Goal: Information Seeking & Learning: Learn about a topic

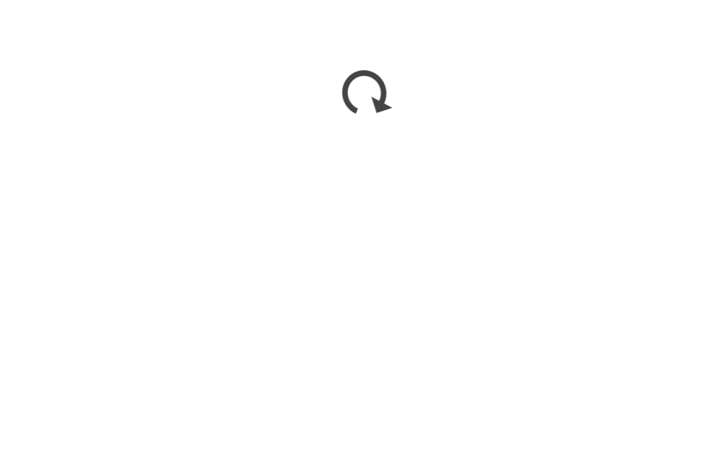
scroll to position [2091, 0]
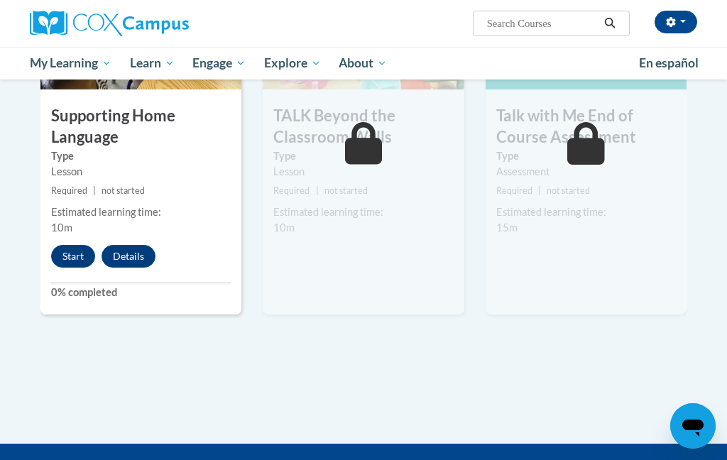
scroll to position [2040, 0]
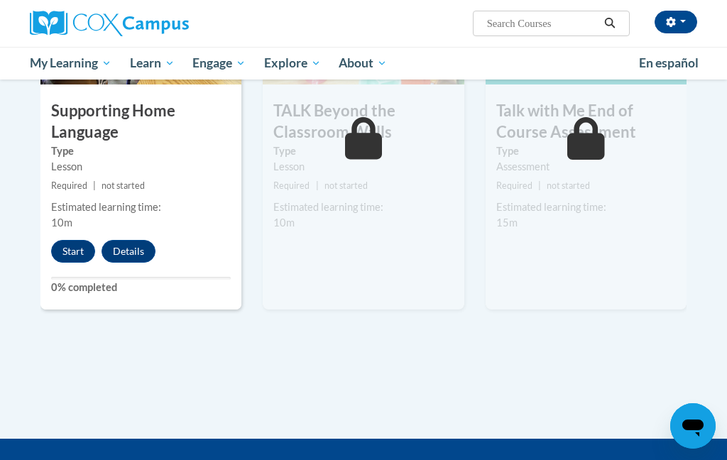
click at [70, 248] on button "Start" at bounding box center [73, 251] width 44 height 23
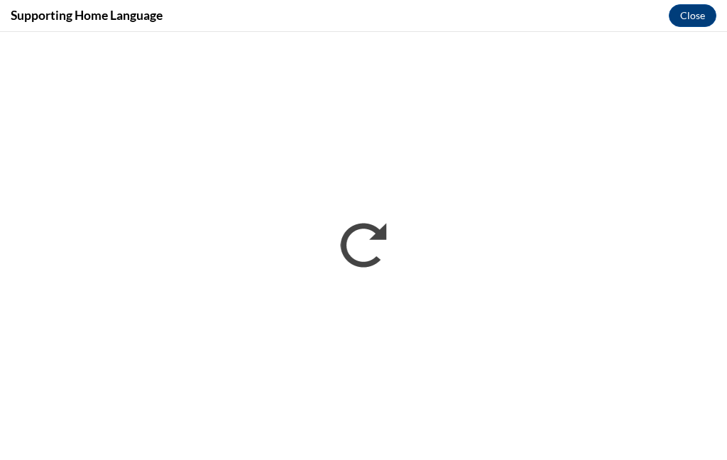
scroll to position [2244, 0]
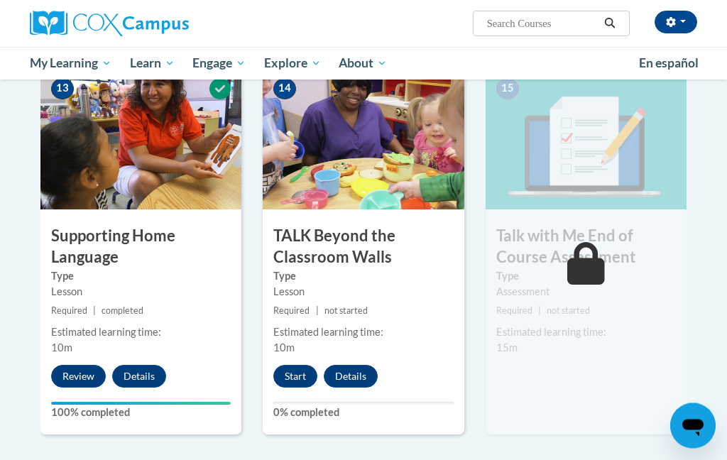
click at [287, 373] on button "Start" at bounding box center [295, 377] width 44 height 23
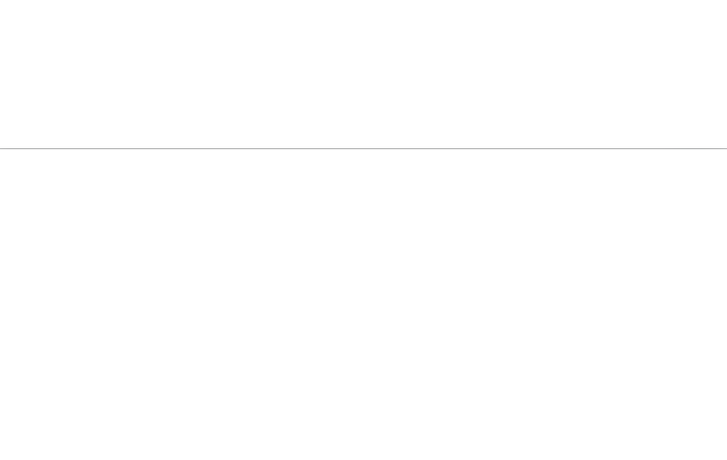
scroll to position [2226, 0]
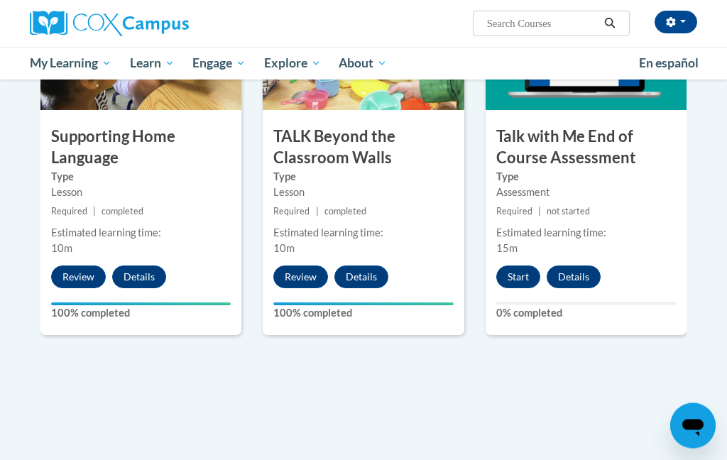
scroll to position [2098, 0]
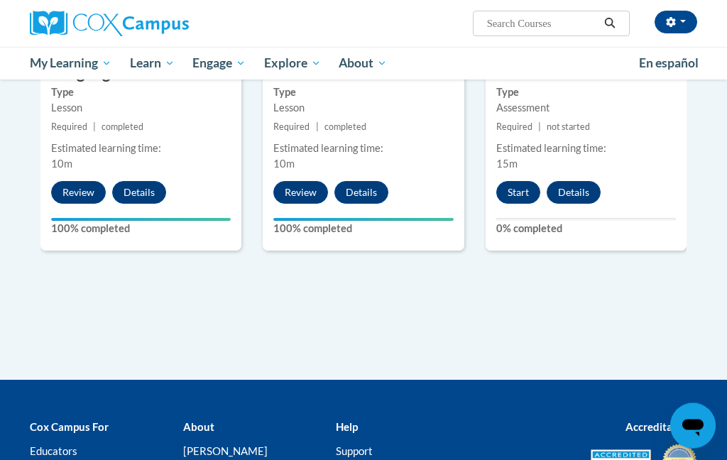
click at [527, 182] on button "Start" at bounding box center [518, 193] width 44 height 23
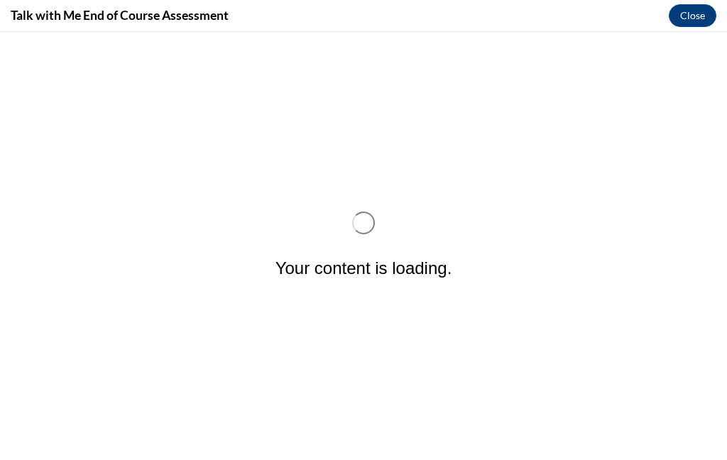
scroll to position [0, 0]
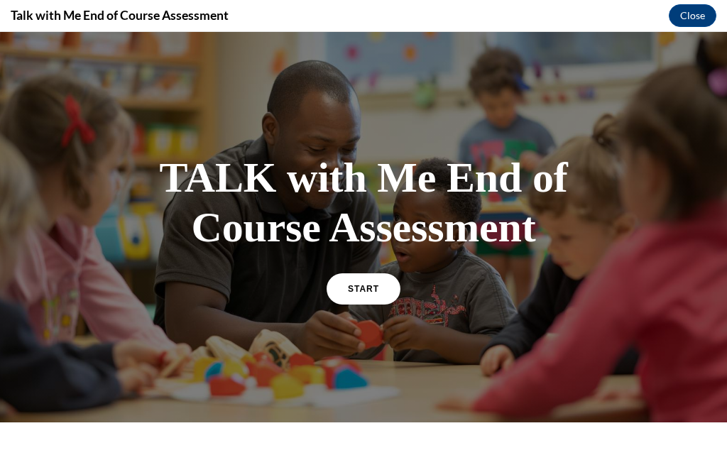
click at [372, 299] on link "START" at bounding box center [364, 288] width 74 height 31
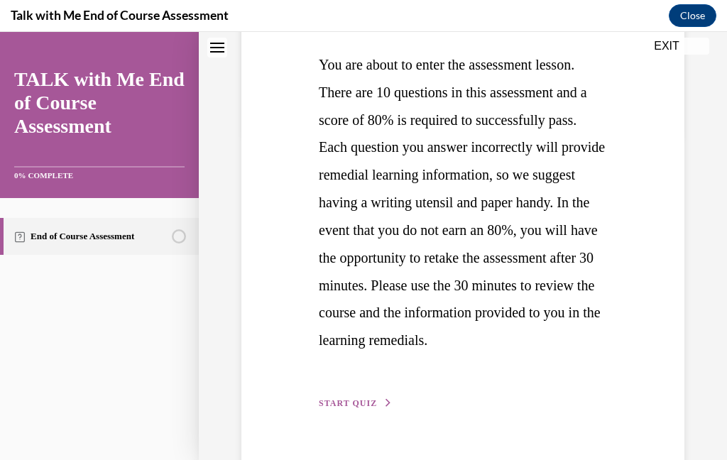
scroll to position [324, 0]
click at [361, 409] on span "START QUIZ" at bounding box center [348, 404] width 58 height 10
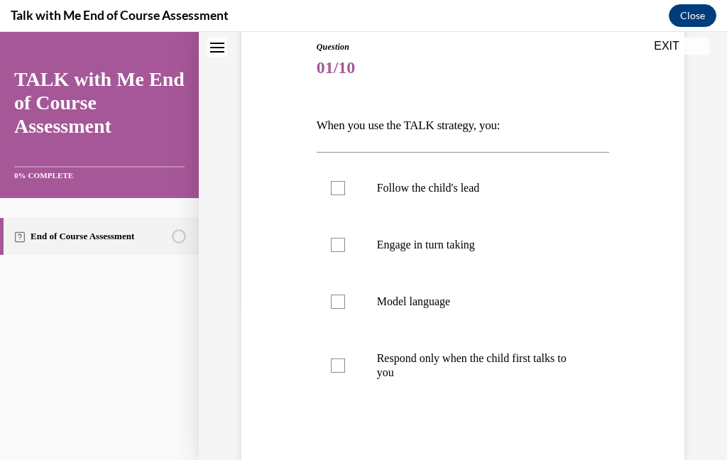
scroll to position [156, 0]
click at [472, 197] on label "Follow the child's lead" at bounding box center [463, 188] width 293 height 57
click at [345, 196] on input "Follow the child's lead" at bounding box center [338, 189] width 14 height 14
checkbox input "true"
click at [475, 252] on p "Engage in turn taking" at bounding box center [475, 246] width 197 height 14
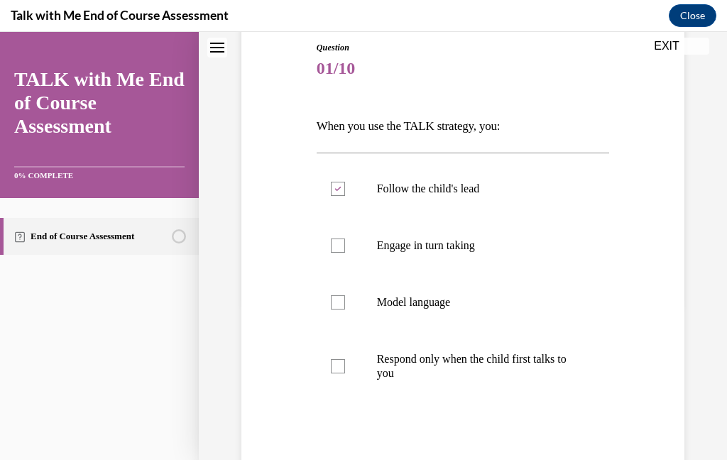
click at [345, 252] on input "Engage in turn taking" at bounding box center [338, 246] width 14 height 14
checkbox input "true"
click at [430, 310] on label "Model language" at bounding box center [463, 302] width 293 height 57
click at [345, 310] on input "Model language" at bounding box center [338, 302] width 14 height 14
checkbox input "true"
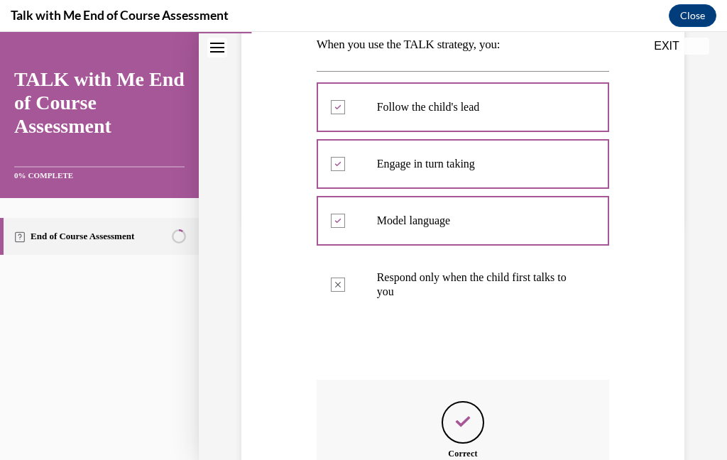
scroll to position [17, 0]
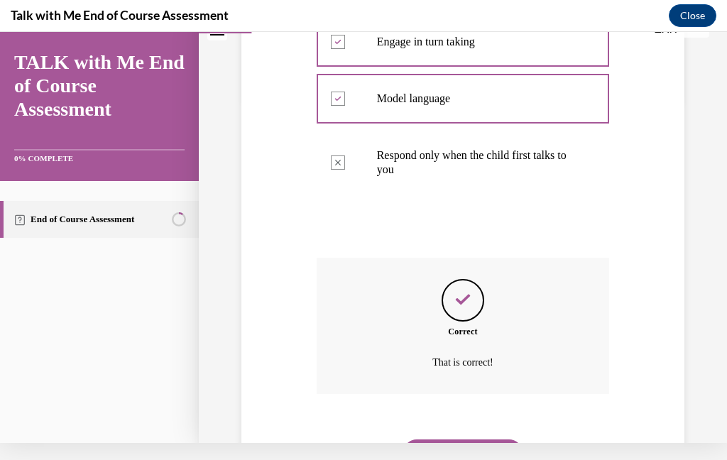
click at [496, 439] on button "NEXT" at bounding box center [463, 453] width 121 height 28
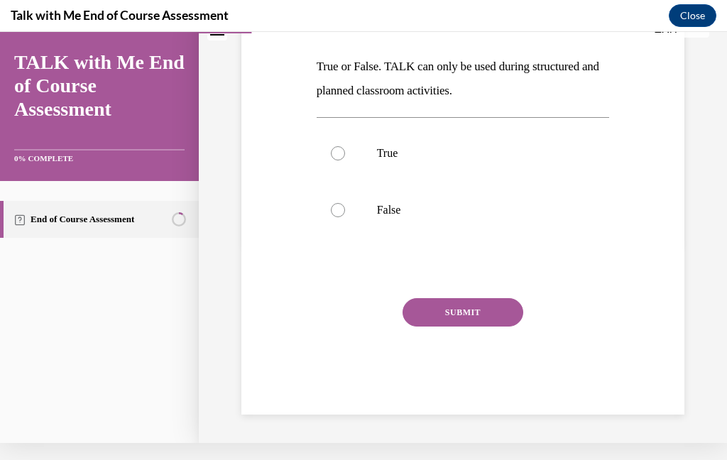
scroll to position [125, 0]
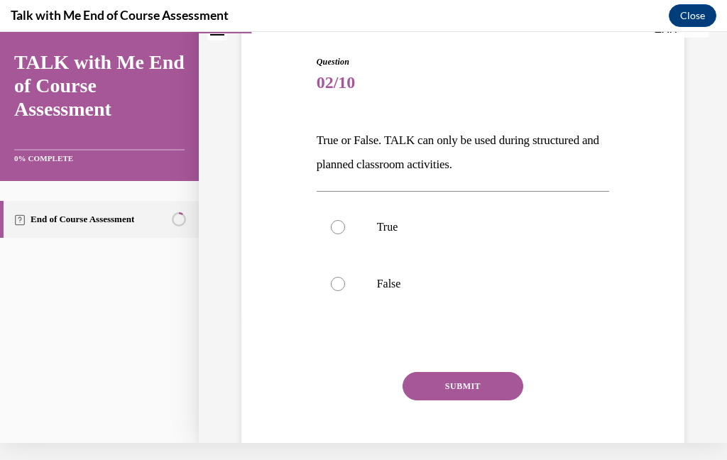
click at [397, 288] on p "False" at bounding box center [475, 284] width 197 height 14
click at [345, 288] on input "False" at bounding box center [338, 284] width 14 height 14
radio input "true"
click at [471, 387] on button "SUBMIT" at bounding box center [463, 386] width 121 height 28
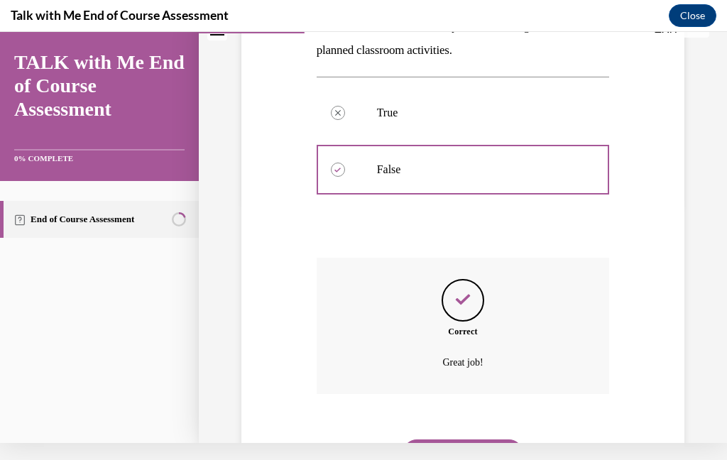
scroll to position [239, 0]
click at [495, 440] on button "NEXT" at bounding box center [463, 453] width 121 height 28
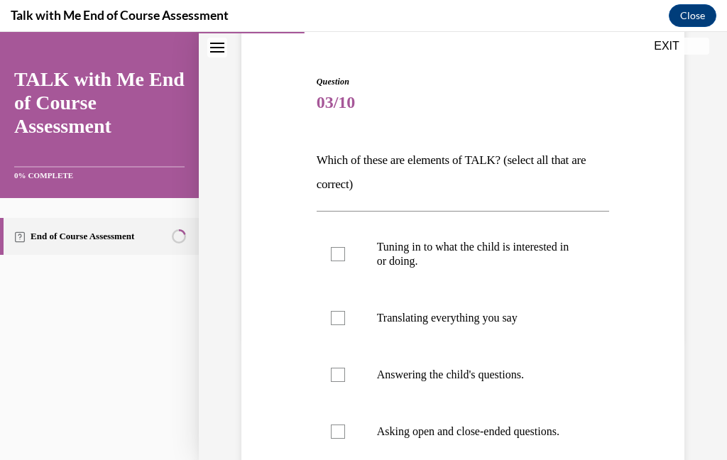
scroll to position [122, 0]
click at [539, 245] on p "Tuning in to what the child is interested in or doing." at bounding box center [475, 254] width 197 height 28
click at [345, 247] on input "Tuning in to what the child is interested in or doing." at bounding box center [338, 254] width 14 height 14
checkbox input "true"
click at [523, 378] on p "Answering the child's questions." at bounding box center [475, 375] width 197 height 14
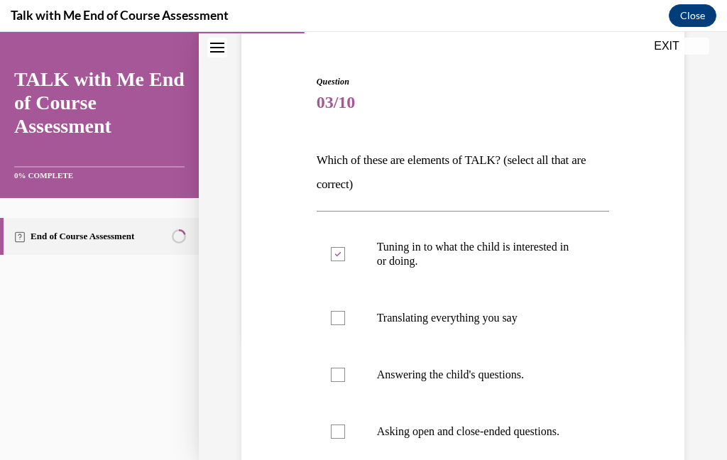
click at [345, 378] on input "Answering the child's questions." at bounding box center [338, 375] width 14 height 14
checkbox input "true"
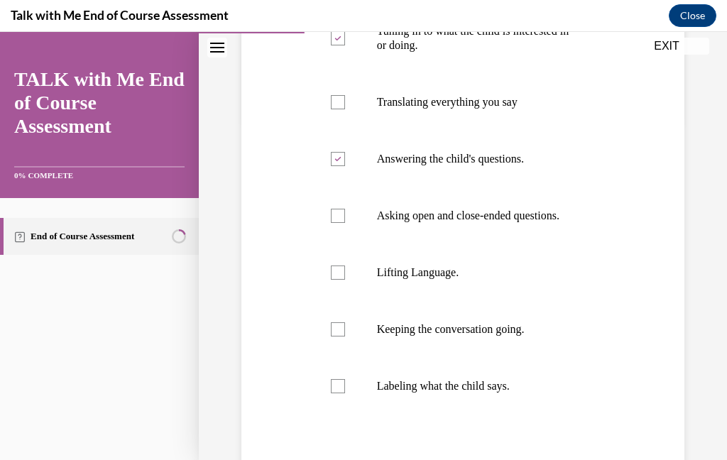
scroll to position [338, 0]
click at [496, 221] on p "Asking open and close-ended questions." at bounding box center [475, 216] width 197 height 14
click at [345, 221] on input "Asking open and close-ended questions." at bounding box center [338, 216] width 14 height 14
checkbox input "true"
click at [441, 301] on label "Lifting Language." at bounding box center [463, 272] width 293 height 57
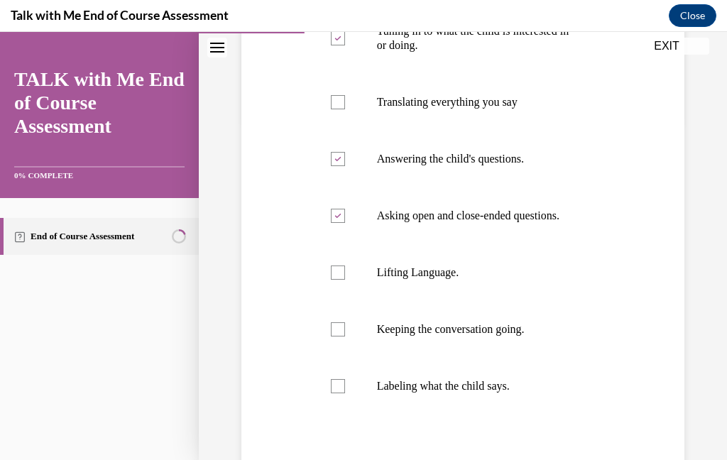
click at [345, 280] on input "Lifting Language." at bounding box center [338, 273] width 14 height 14
checkbox input "true"
click at [524, 351] on label "Keeping the conversation going." at bounding box center [463, 329] width 293 height 57
click at [345, 337] on input "Keeping the conversation going." at bounding box center [338, 329] width 14 height 14
checkbox input "true"
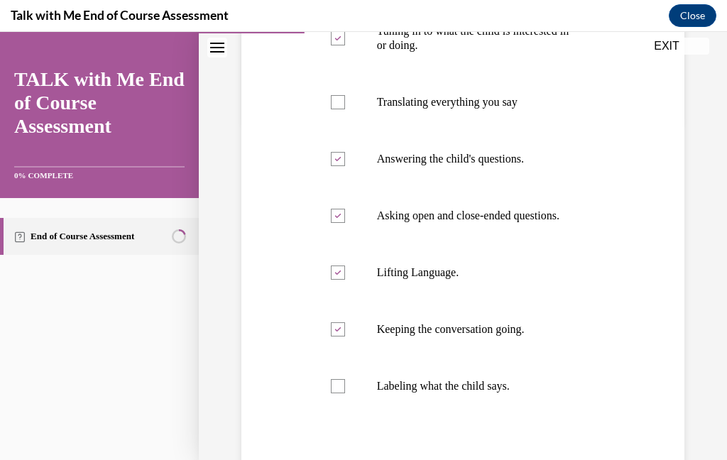
click at [480, 409] on label "Labeling what the child says." at bounding box center [463, 386] width 293 height 57
click at [345, 393] on input "Labeling what the child says." at bounding box center [338, 386] width 14 height 14
click at [503, 393] on p "Labeling what the child says." at bounding box center [475, 386] width 197 height 14
click at [345, 393] on input "Labeling what the child says." at bounding box center [338, 386] width 14 height 14
click at [513, 393] on p "Labeling what the child says." at bounding box center [475, 386] width 197 height 14
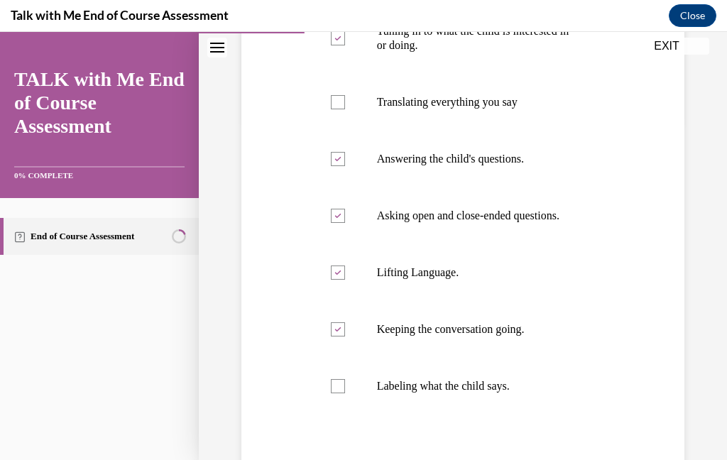
click at [345, 393] on input "Labeling what the child says." at bounding box center [338, 386] width 14 height 14
checkbox input "true"
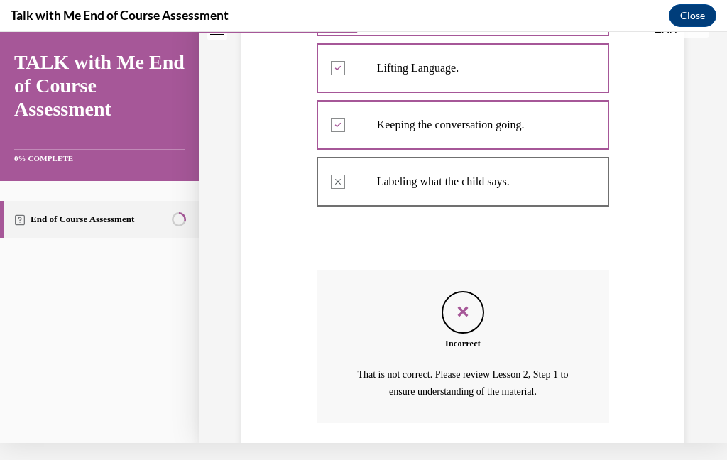
scroll to position [568, 0]
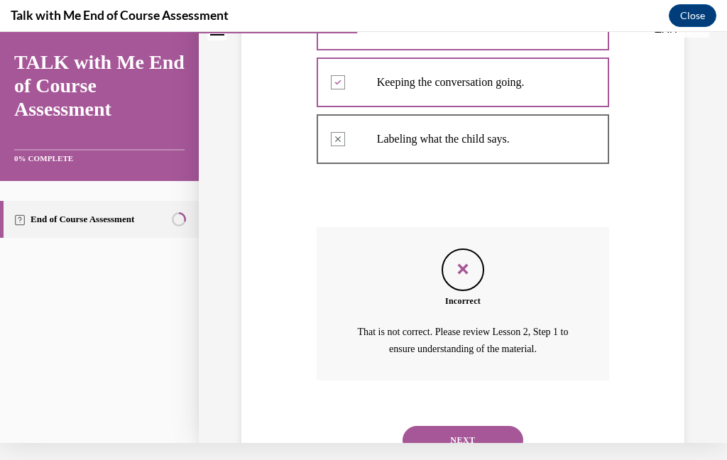
click at [484, 434] on button "NEXT" at bounding box center [463, 440] width 121 height 28
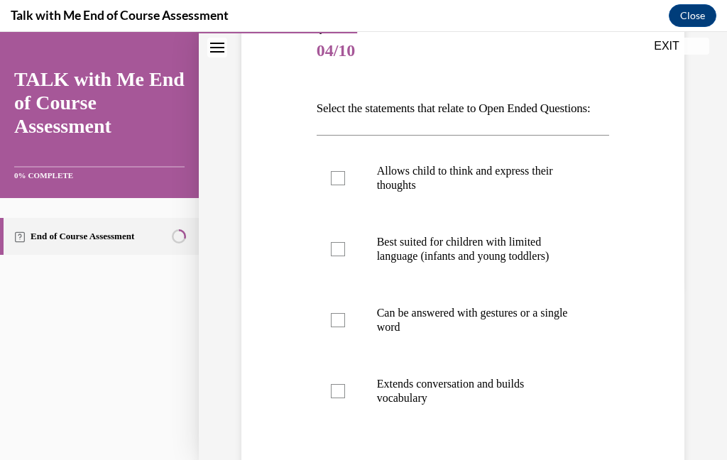
scroll to position [192, 0]
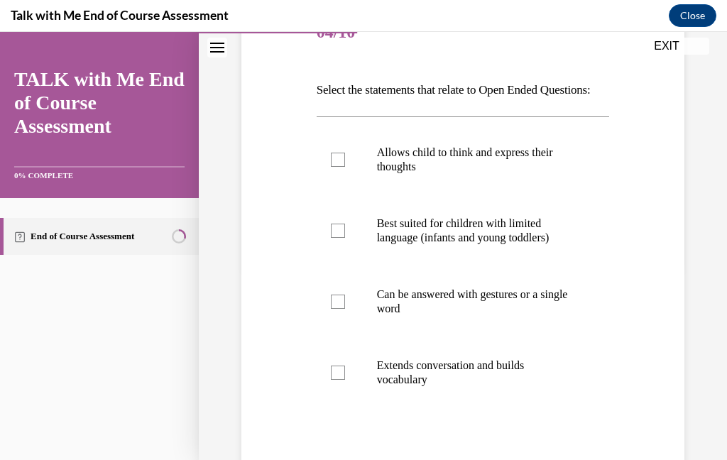
click at [485, 387] on p "Extends conversation and builds vocabulary" at bounding box center [475, 373] width 197 height 28
click at [345, 380] on input "Extends conversation and builds vocabulary" at bounding box center [338, 373] width 14 height 14
checkbox input "true"
click at [533, 174] on p "Allows child to think and express their thoughts" at bounding box center [475, 160] width 197 height 28
click at [345, 167] on input "Allows child to think and express their thoughts" at bounding box center [338, 160] width 14 height 14
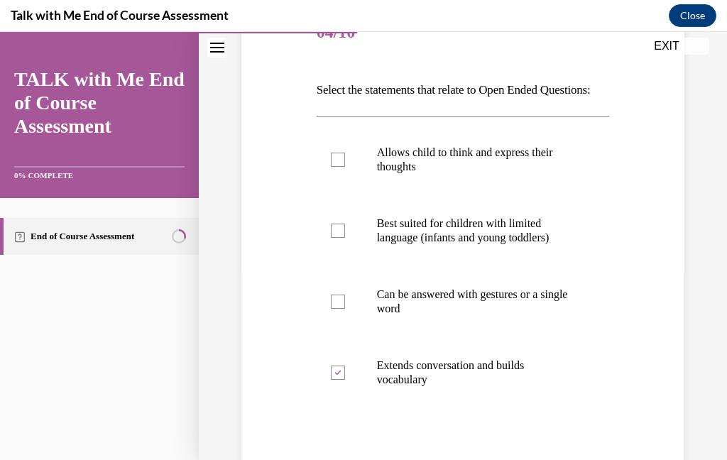
checkbox input "true"
click at [537, 245] on p "Best suited for children with limited language (infants and young toddlers)" at bounding box center [475, 231] width 197 height 28
click at [345, 238] on input "Best suited for children with limited language (infants and young toddlers)" at bounding box center [338, 231] width 14 height 14
checkbox input "true"
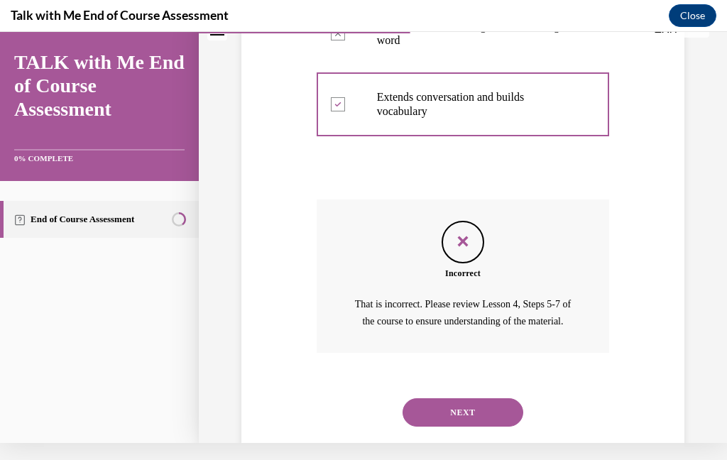
scroll to position [442, 0]
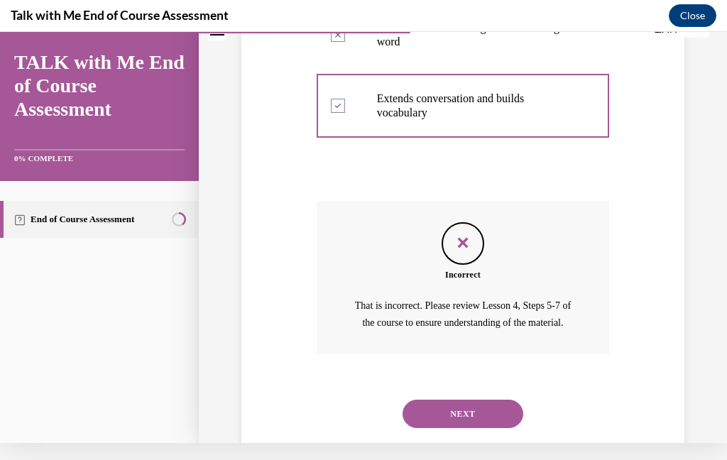
click at [491, 428] on button "NEXT" at bounding box center [463, 414] width 121 height 28
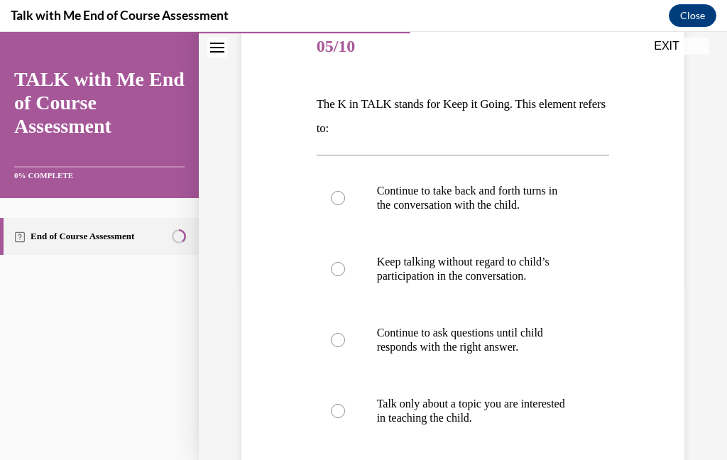
scroll to position [181, 0]
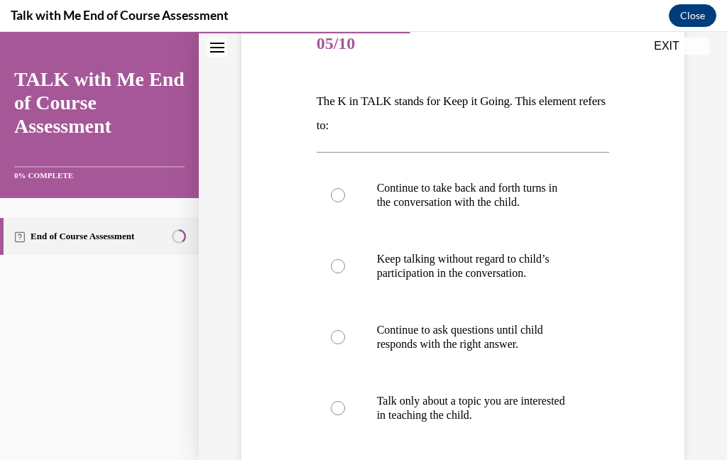
click at [529, 212] on label "Continue to take back and forth turns in the conversation with the child." at bounding box center [463, 195] width 293 height 71
click at [345, 202] on input "Continue to take back and forth turns in the conversation with the child." at bounding box center [338, 195] width 14 height 14
radio input "true"
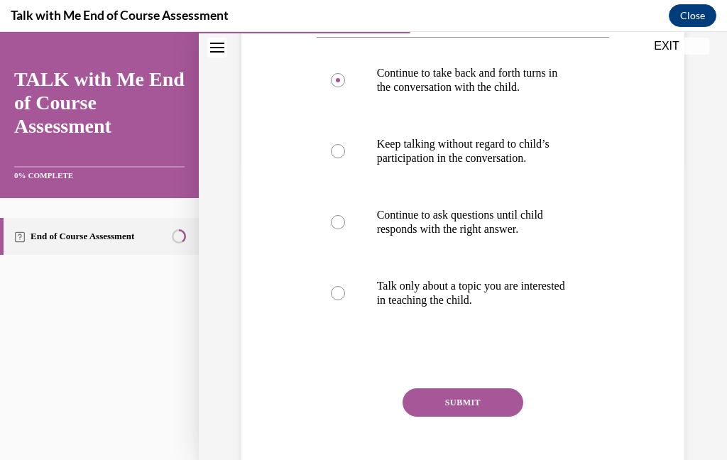
scroll to position [295, 0]
click at [496, 397] on button "SUBMIT" at bounding box center [463, 403] width 121 height 28
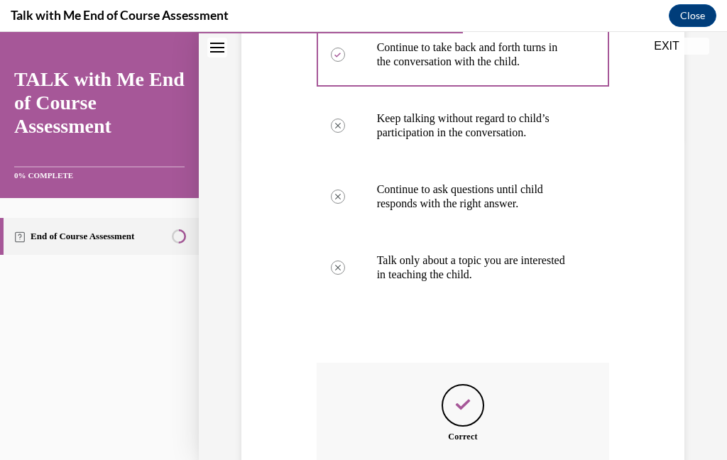
scroll to position [410, 0]
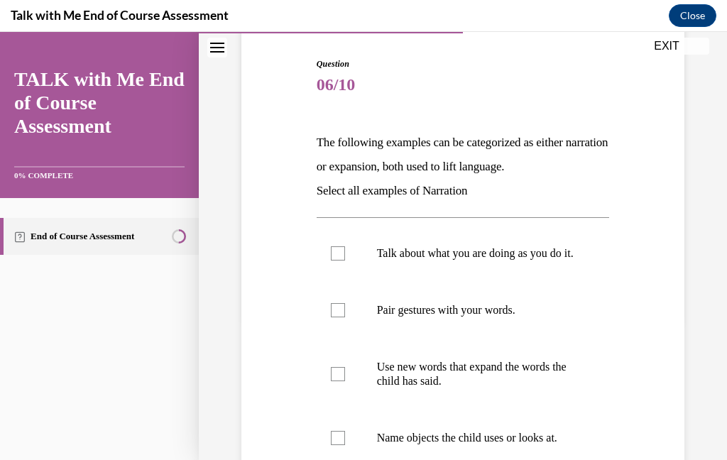
scroll to position [147, 0]
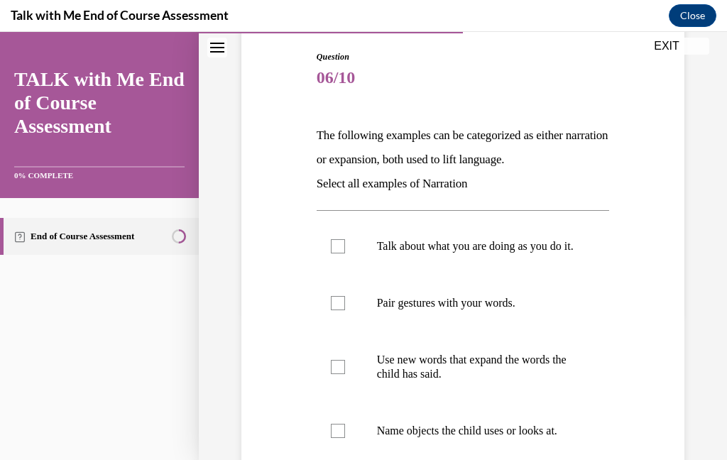
click at [535, 248] on p "Talk about what you are doing as you do it." at bounding box center [475, 246] width 197 height 14
click at [345, 248] on input "Talk about what you are doing as you do it." at bounding box center [338, 246] width 14 height 14
checkbox input "true"
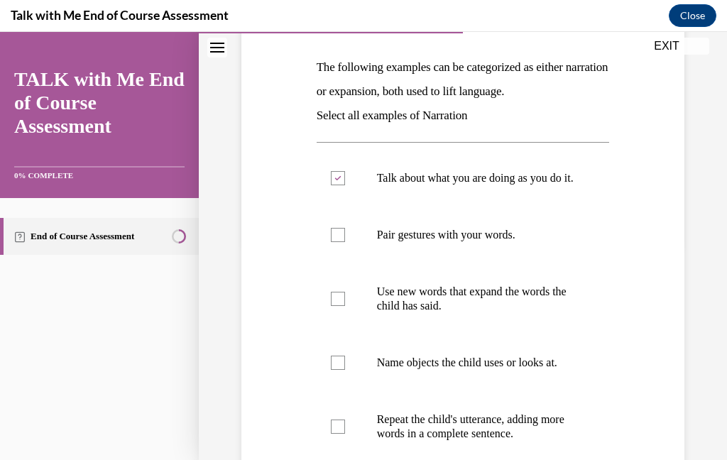
scroll to position [234, 0]
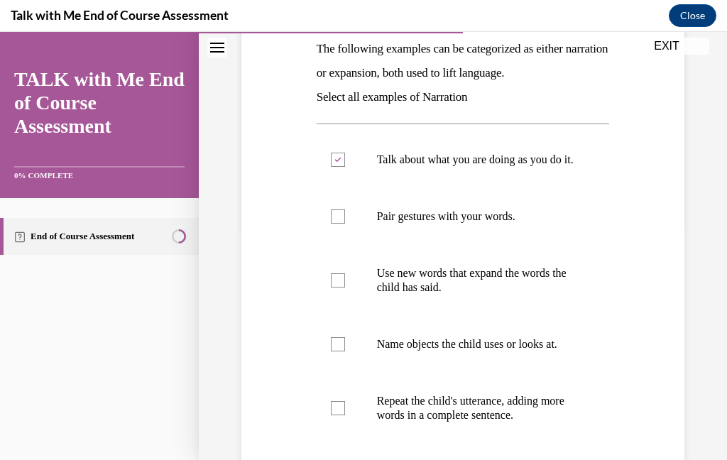
click at [543, 351] on p "Name objects the child uses or looks at." at bounding box center [475, 344] width 197 height 14
click at [345, 351] on input "Name objects the child uses or looks at." at bounding box center [338, 344] width 14 height 14
checkbox input "true"
click at [484, 224] on p "Pair gestures with your words." at bounding box center [475, 216] width 197 height 14
click at [345, 224] on input "Pair gestures with your words." at bounding box center [338, 216] width 14 height 14
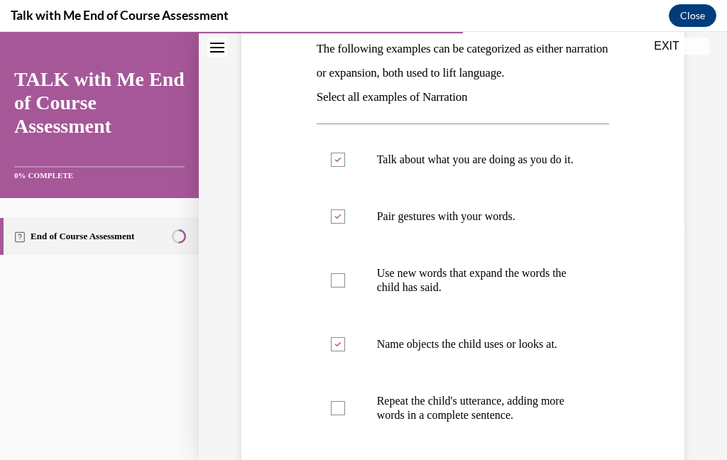
click at [508, 224] on p "Pair gestures with your words." at bounding box center [475, 216] width 197 height 14
click at [345, 224] on input "Pair gestures with your words." at bounding box center [338, 216] width 14 height 14
checkbox input "false"
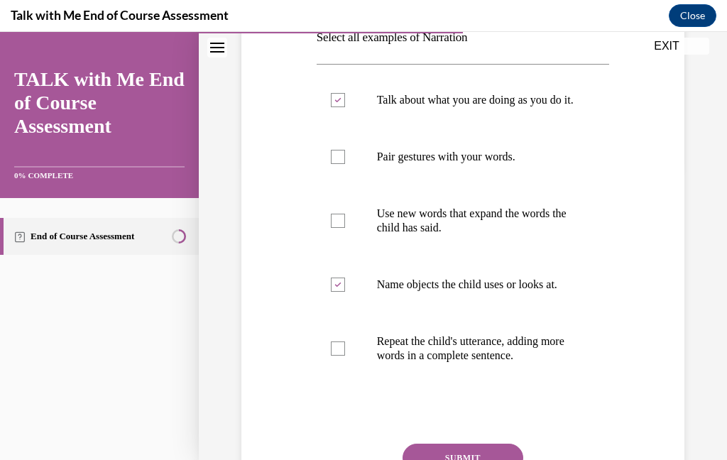
scroll to position [299, 0]
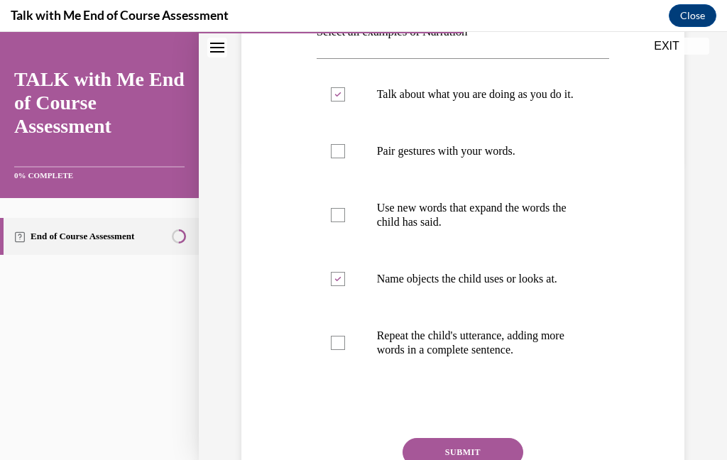
click at [459, 456] on button "SUBMIT" at bounding box center [463, 452] width 121 height 28
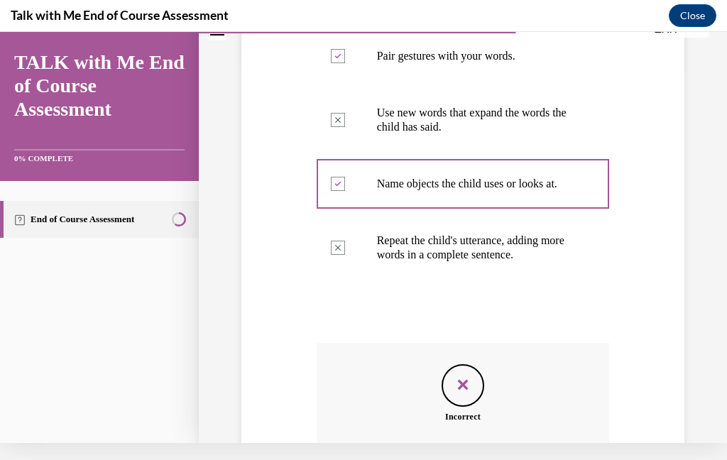
scroll to position [493, 0]
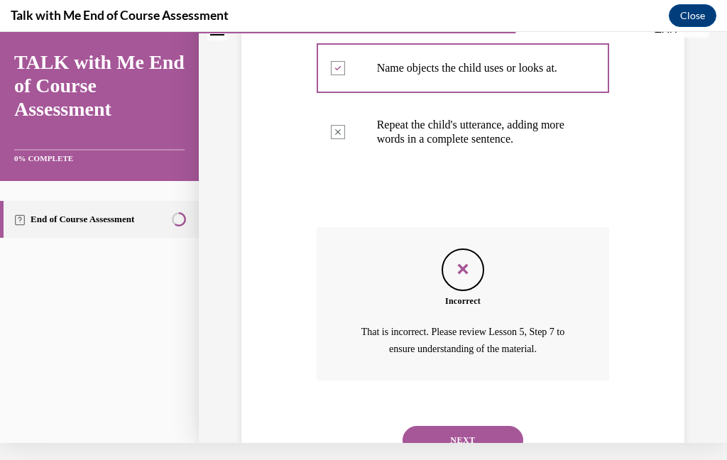
click at [478, 430] on button "NEXT" at bounding box center [463, 440] width 121 height 28
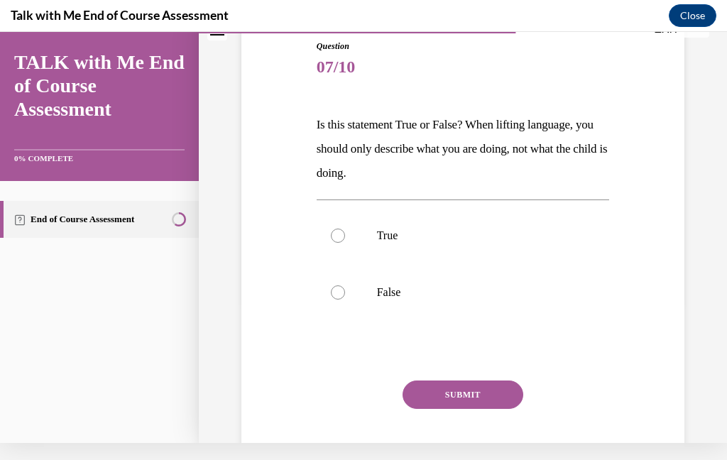
scroll to position [9, 0]
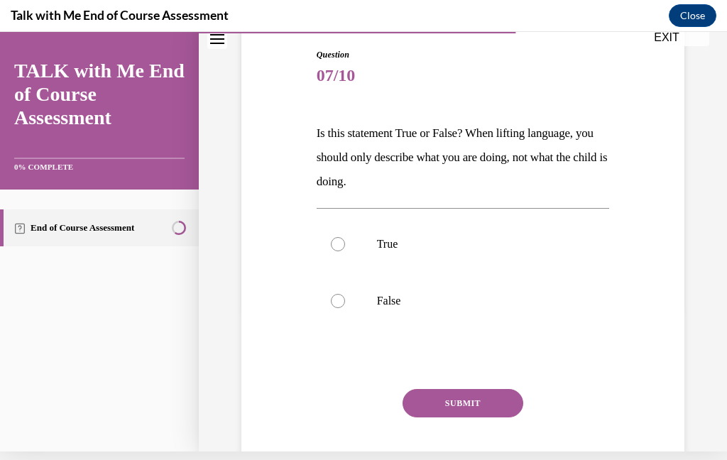
click at [356, 302] on label "False" at bounding box center [463, 301] width 293 height 57
click at [345, 302] on input "False" at bounding box center [338, 301] width 14 height 14
radio input "true"
click at [457, 390] on button "SUBMIT" at bounding box center [463, 403] width 121 height 28
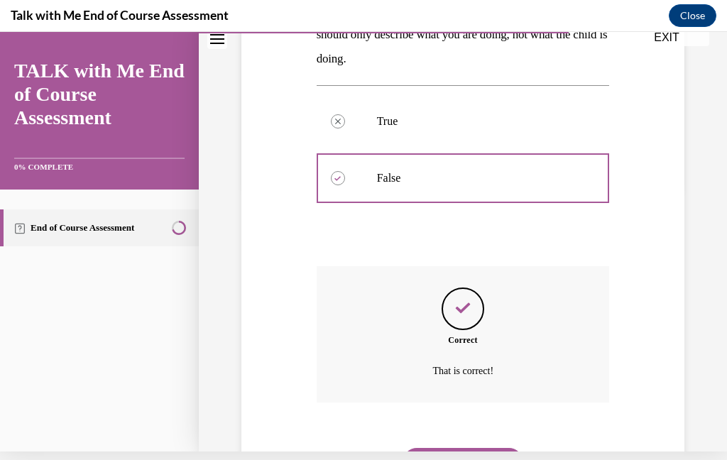
click at [476, 453] on button "NEXT" at bounding box center [463, 462] width 121 height 28
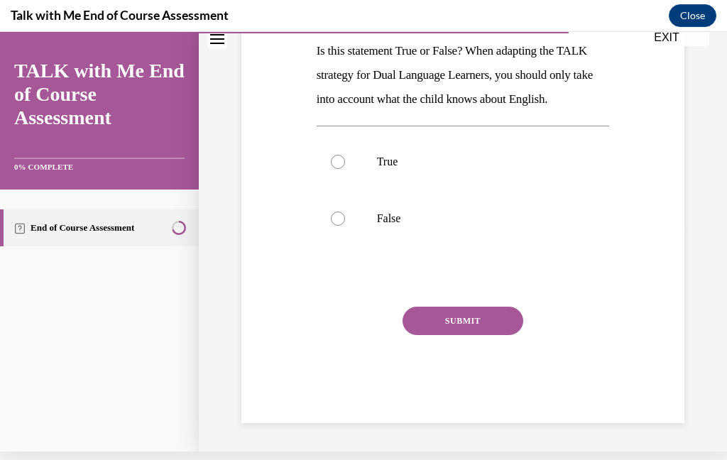
scroll to position [142, 0]
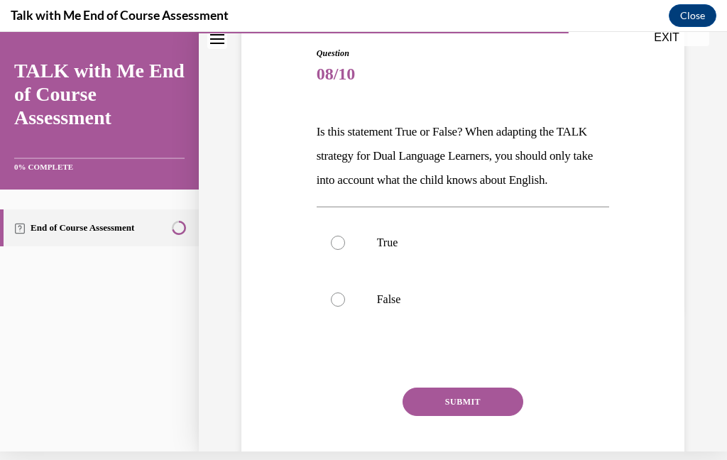
click at [373, 310] on label "False" at bounding box center [463, 299] width 293 height 57
click at [345, 307] on input "False" at bounding box center [338, 299] width 14 height 14
radio input "true"
click at [447, 404] on button "SUBMIT" at bounding box center [463, 402] width 121 height 28
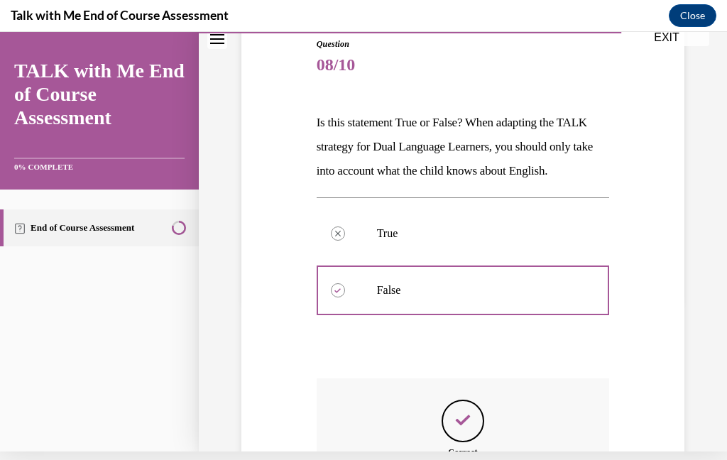
scroll to position [263, 0]
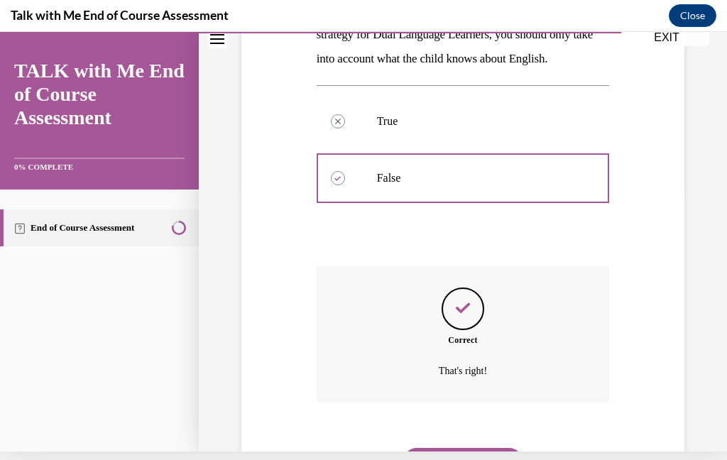
click at [474, 448] on button "NEXT" at bounding box center [463, 462] width 121 height 28
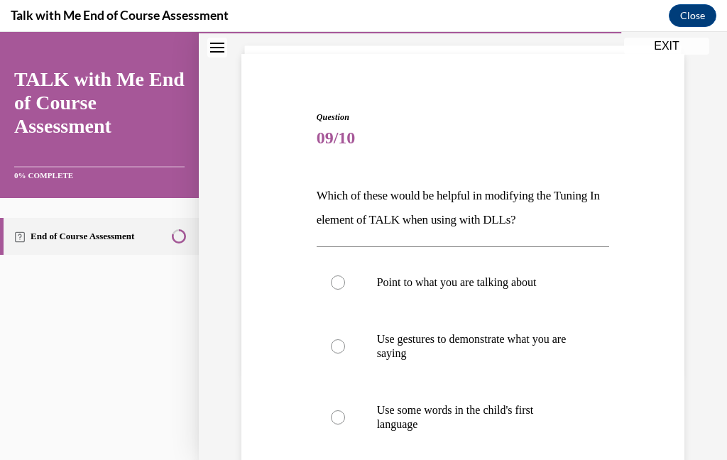
scroll to position [100, 0]
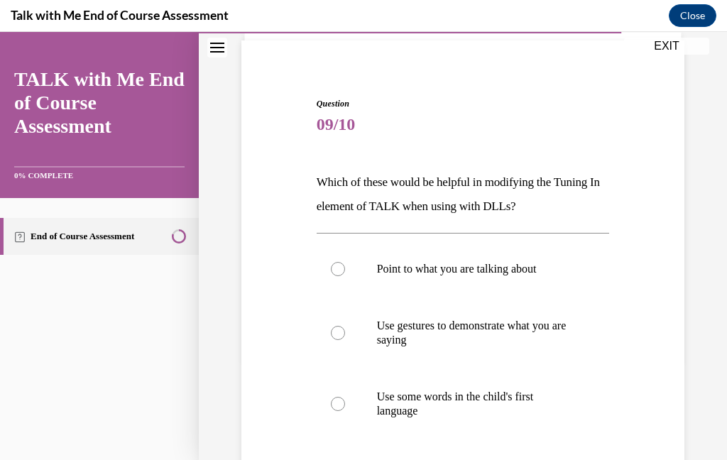
click at [381, 459] on label "All of the above" at bounding box center [463, 467] width 293 height 57
click at [345, 459] on input "All of the above" at bounding box center [338, 468] width 14 height 14
radio input "true"
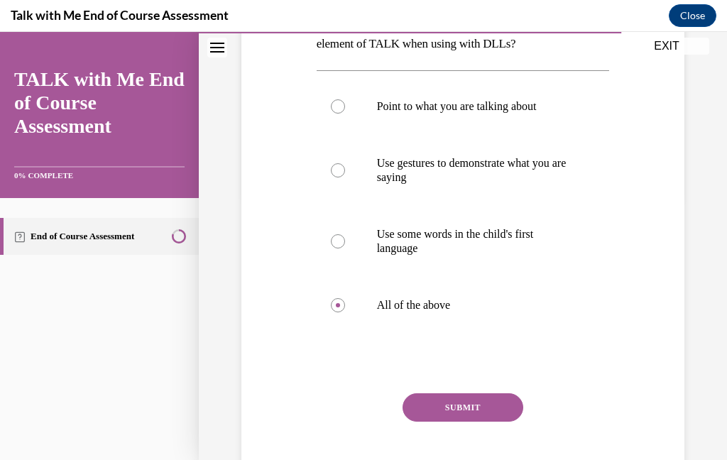
click at [493, 408] on button "SUBMIT" at bounding box center [463, 407] width 121 height 28
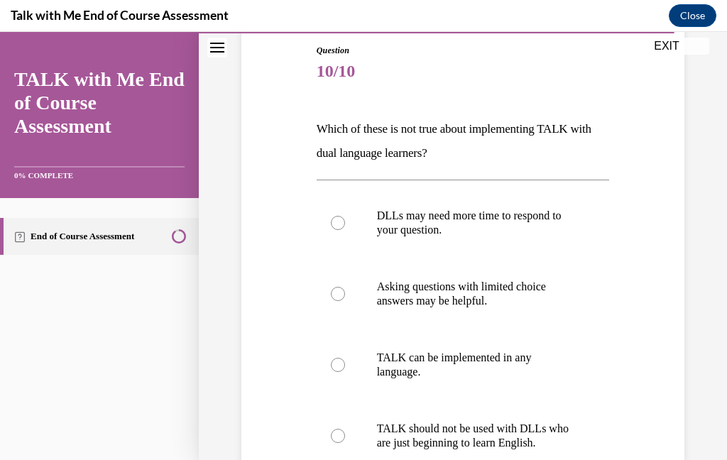
scroll to position [153, 0]
click at [449, 292] on p "Asking questions with limited choice answers may be helpful." at bounding box center [475, 294] width 197 height 28
click at [345, 292] on input "Asking questions with limited choice answers may be helpful." at bounding box center [338, 294] width 14 height 14
radio input "true"
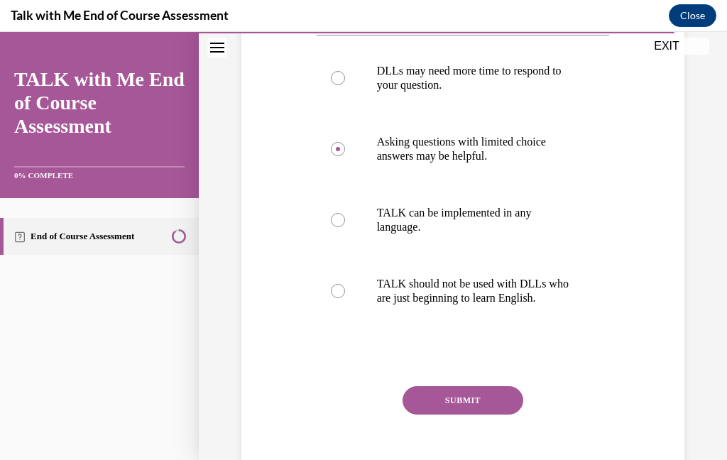
scroll to position [295, 0]
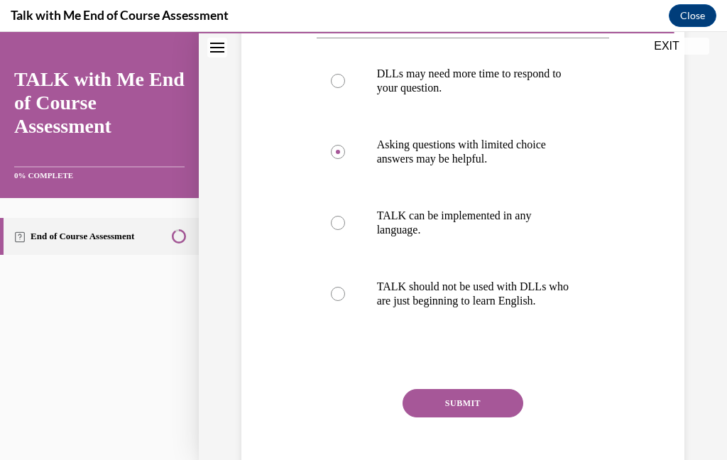
click at [493, 402] on button "SUBMIT" at bounding box center [463, 403] width 121 height 28
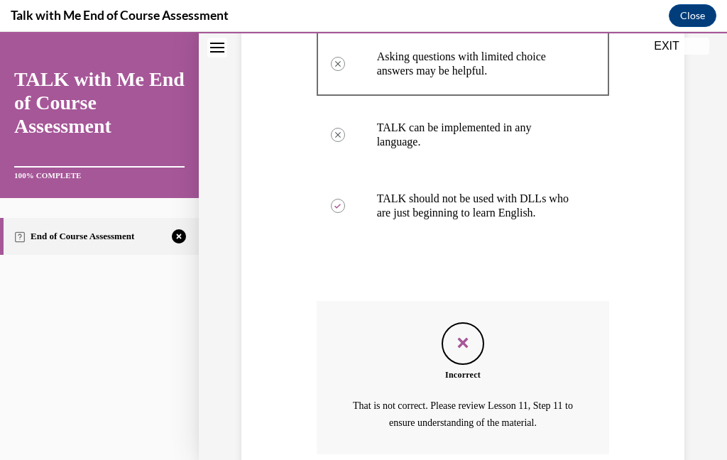
scroll to position [426, 0]
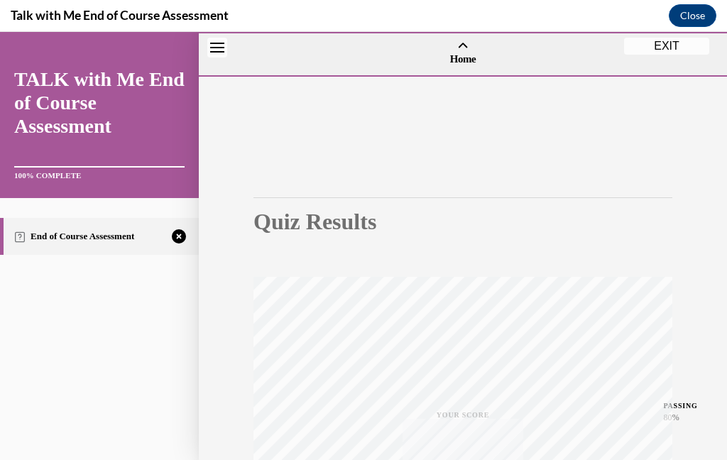
scroll to position [0, 0]
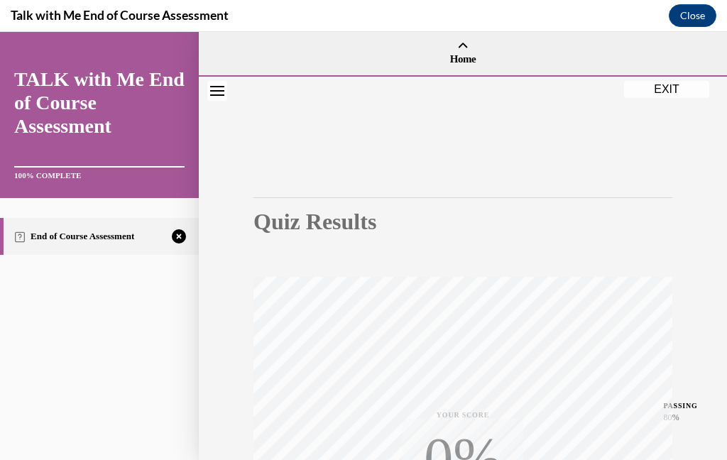
click at [696, 364] on div "Quiz Results PASSING 80% Your score 60% Failed PASSING 80% Your score Your scor…" at bounding box center [463, 418] width 528 height 683
click at [694, 373] on div "Quiz Results PASSING 80% Your score 60% Failed PASSING 80% Your score Your scor…" at bounding box center [463, 418] width 528 height 683
click at [690, 383] on div "Quiz Results PASSING 80% Your score 60% Failed PASSING 80% Your score Your scor…" at bounding box center [463, 418] width 528 height 683
click at [702, 398] on div "PASSING 80%" at bounding box center [657, 412] width 94 height 38
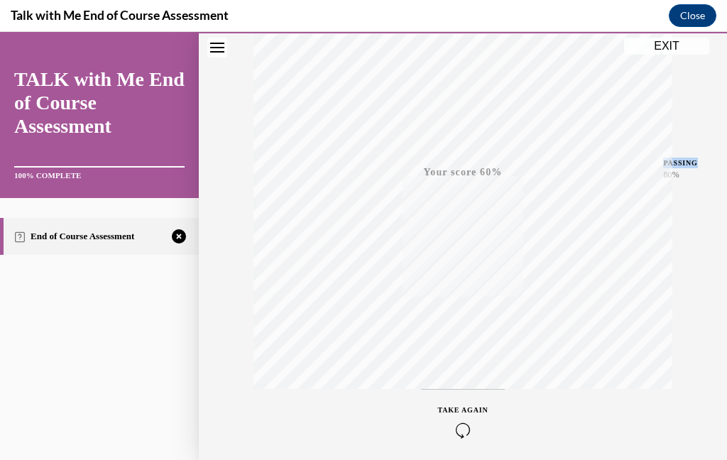
click at [469, 425] on icon "button" at bounding box center [463, 430] width 50 height 16
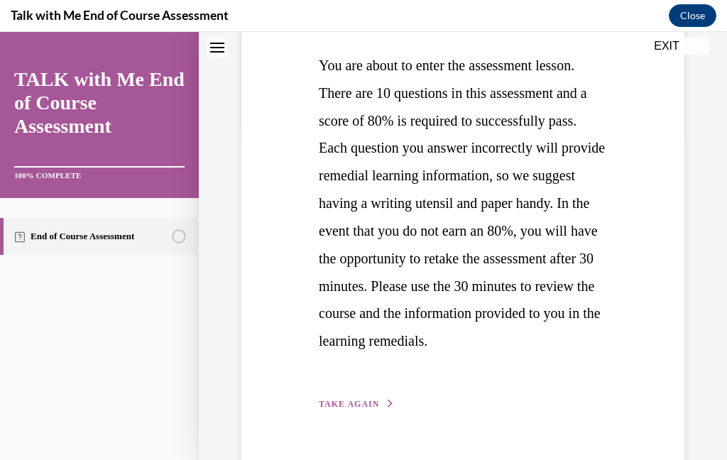
scroll to position [324, 0]
click at [361, 409] on span "TAKE AGAIN" at bounding box center [349, 404] width 60 height 10
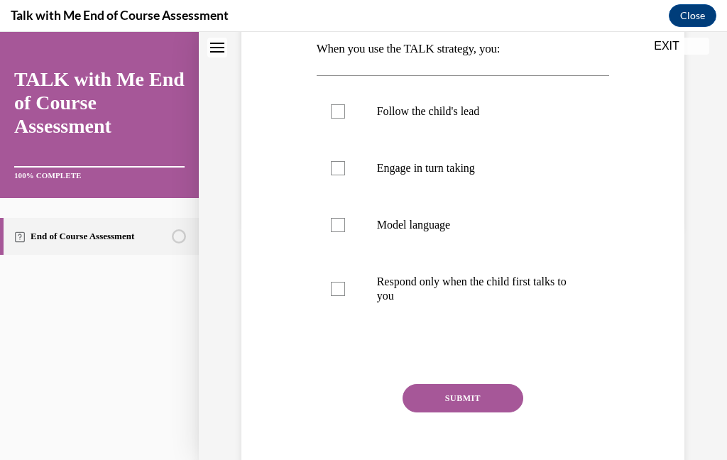
scroll to position [226, 0]
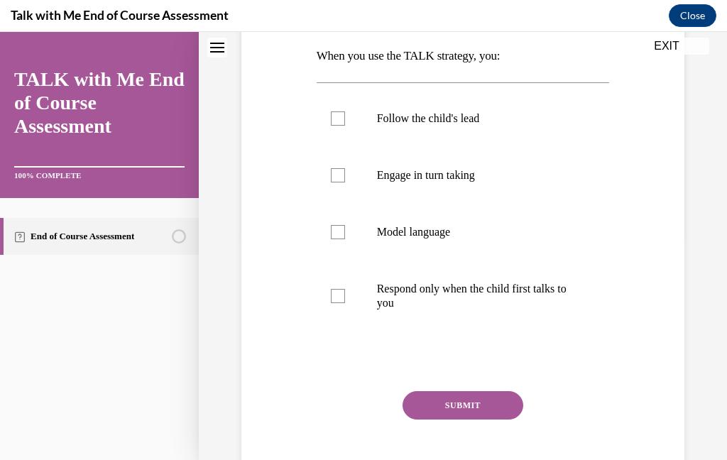
click at [453, 119] on p "Follow the child's lead" at bounding box center [475, 118] width 197 height 14
click at [345, 119] on input "Follow the child's lead" at bounding box center [338, 118] width 14 height 14
checkbox input "true"
click at [476, 181] on p "Engage in turn taking" at bounding box center [475, 175] width 197 height 14
click at [345, 181] on input "Engage in turn taking" at bounding box center [338, 175] width 14 height 14
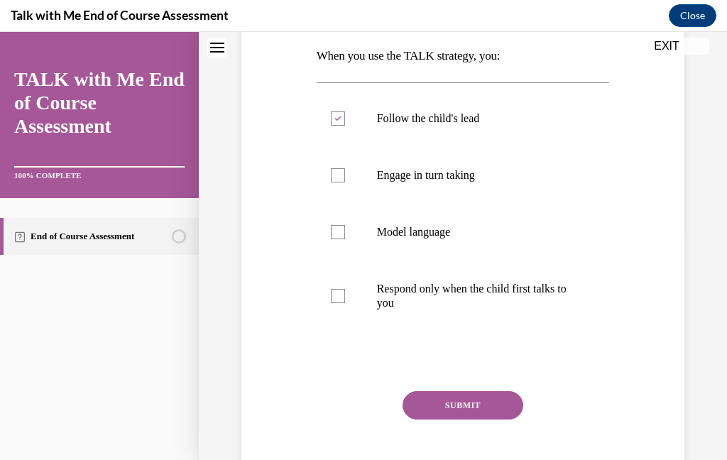
checkbox input "true"
click at [442, 232] on p "Model language" at bounding box center [475, 232] width 197 height 14
click at [345, 232] on input "Model language" at bounding box center [338, 232] width 14 height 14
checkbox input "true"
click at [464, 409] on button "SUBMIT" at bounding box center [463, 405] width 121 height 28
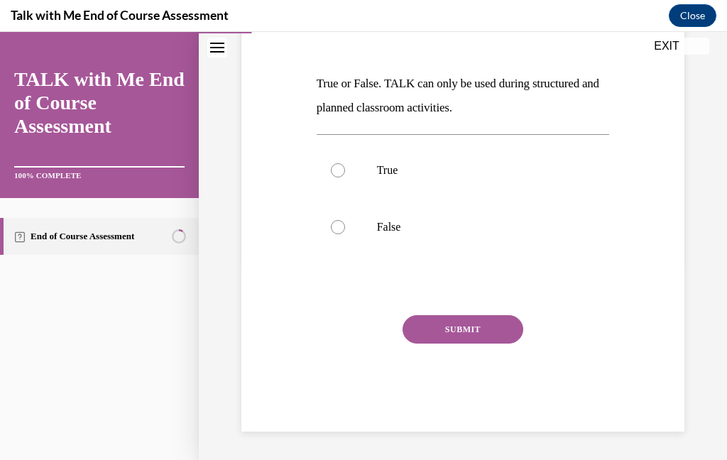
scroll to position [125, 0]
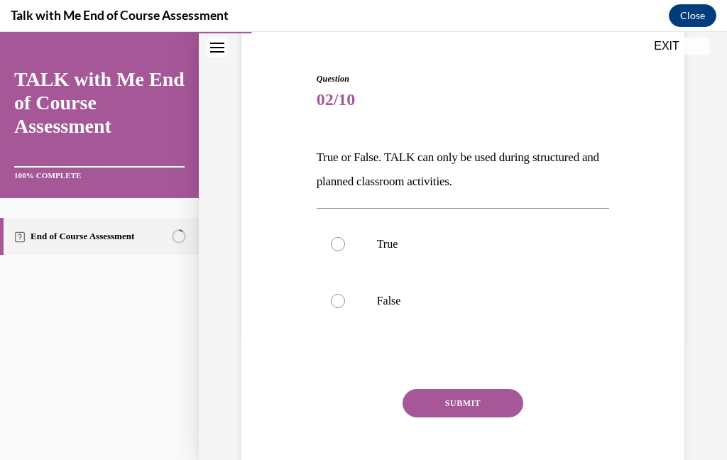
click at [363, 303] on label "False" at bounding box center [463, 301] width 293 height 57
click at [345, 303] on input "False" at bounding box center [338, 301] width 14 height 14
radio input "true"
click at [478, 401] on button "SUBMIT" at bounding box center [463, 403] width 121 height 28
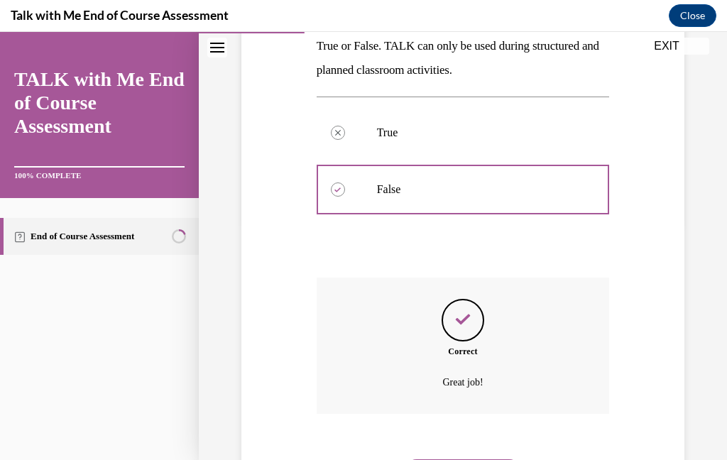
scroll to position [239, 0]
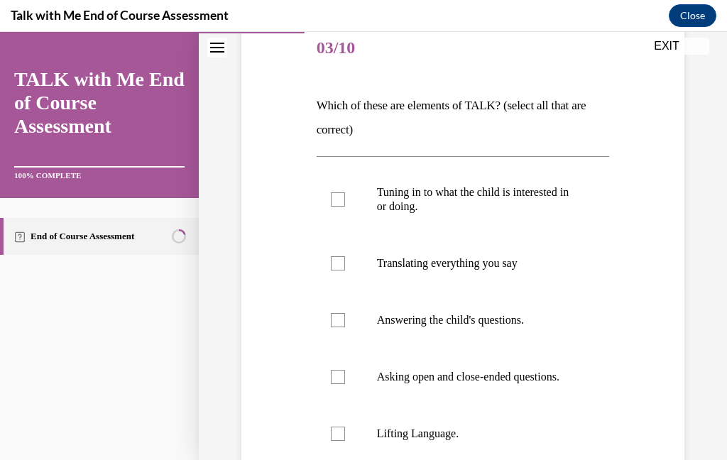
scroll to position [178, 0]
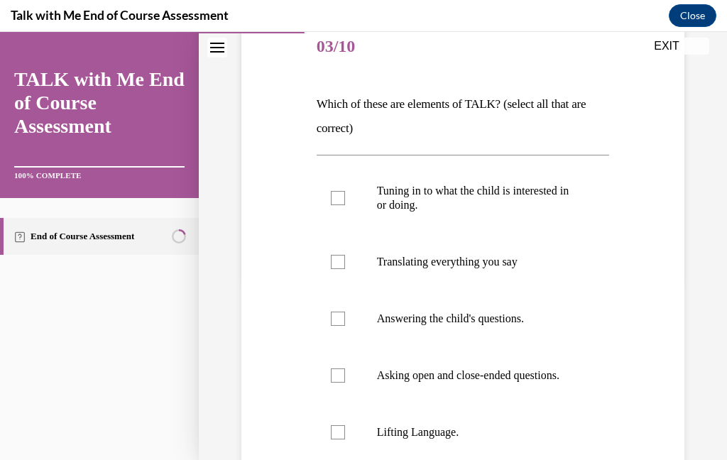
click at [539, 192] on p "Tuning in to what the child is interested in or doing." at bounding box center [475, 198] width 197 height 28
click at [345, 192] on input "Tuning in to what the child is interested in or doing." at bounding box center [338, 198] width 14 height 14
checkbox input "true"
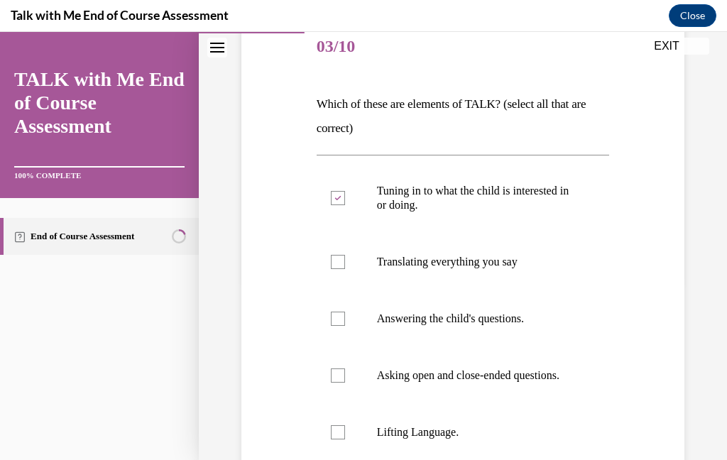
checkbox input "true"
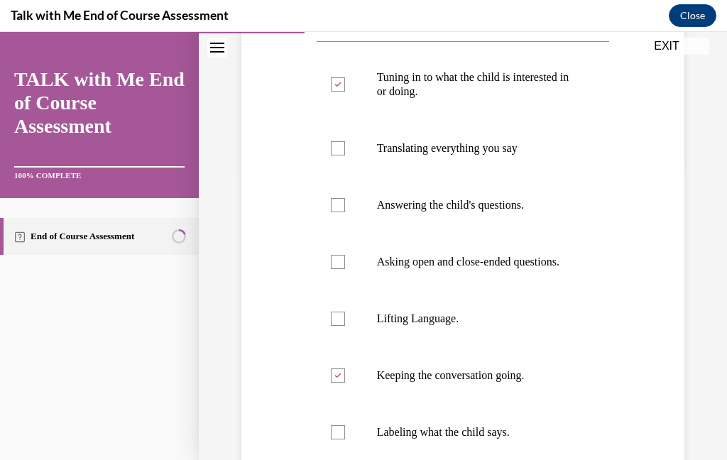
scroll to position [292, 0]
click at [523, 198] on p "Answering the child's questions." at bounding box center [475, 205] width 197 height 14
click at [345, 198] on input "Answering the child's questions." at bounding box center [338, 205] width 14 height 14
click at [516, 204] on p "Answering the child's questions." at bounding box center [475, 205] width 197 height 14
click at [345, 204] on input "Answering the child's questions." at bounding box center [338, 205] width 14 height 14
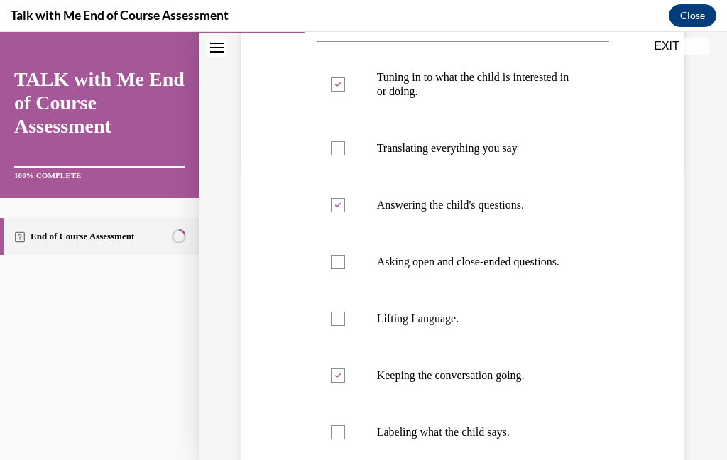
checkbox input "false"
click at [520, 269] on p "Asking open and close-ended questions." at bounding box center [475, 262] width 197 height 14
click at [345, 269] on input "Asking open and close-ended questions." at bounding box center [338, 262] width 14 height 14
checkbox input "true"
click at [464, 326] on p "Lifting Language." at bounding box center [475, 319] width 197 height 14
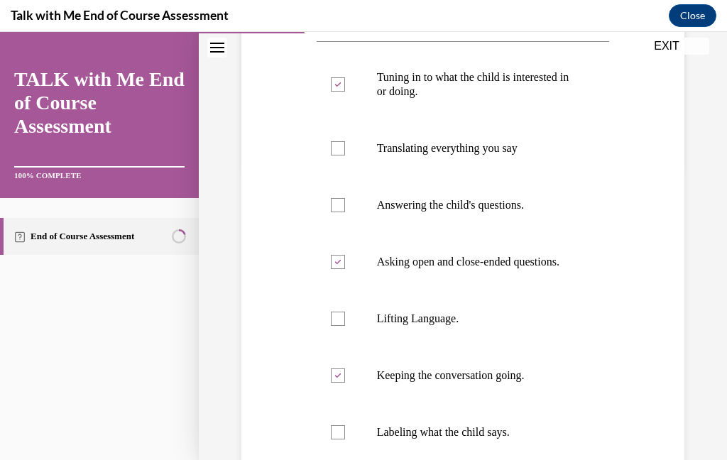
click at [345, 326] on input "Lifting Language." at bounding box center [338, 319] width 14 height 14
checkbox input "true"
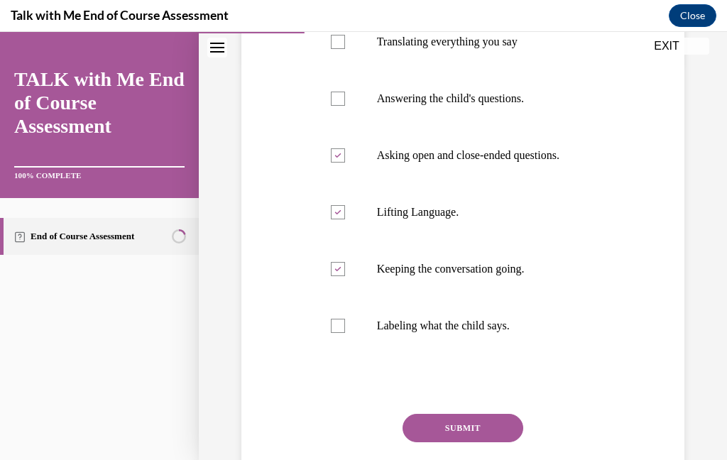
click at [486, 347] on label "Labeling what the child says." at bounding box center [463, 325] width 293 height 57
click at [345, 333] on input "Labeling what the child says." at bounding box center [338, 326] width 14 height 14
checkbox input "true"
click at [449, 439] on button "SUBMIT" at bounding box center [463, 428] width 121 height 28
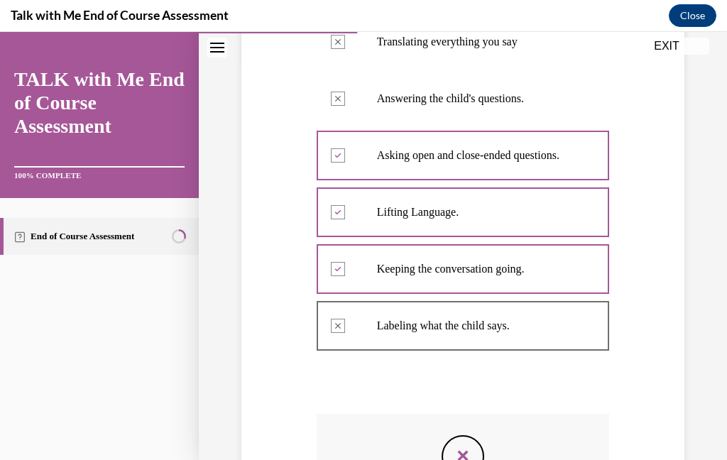
scroll to position [17, 0]
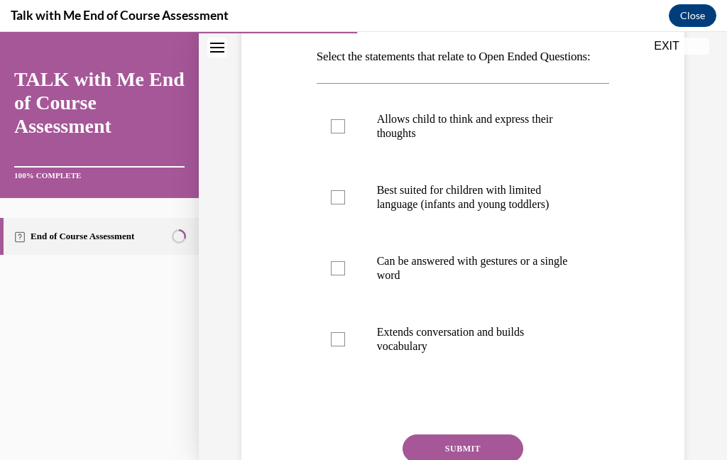
scroll to position [226, 0]
click at [425, 354] on p "Extends conversation and builds vocabulary" at bounding box center [475, 339] width 197 height 28
click at [345, 346] on input "Extends conversation and builds vocabulary" at bounding box center [338, 339] width 14 height 14
checkbox input "true"
click at [537, 141] on p "Allows child to think and express their thoughts" at bounding box center [475, 126] width 197 height 28
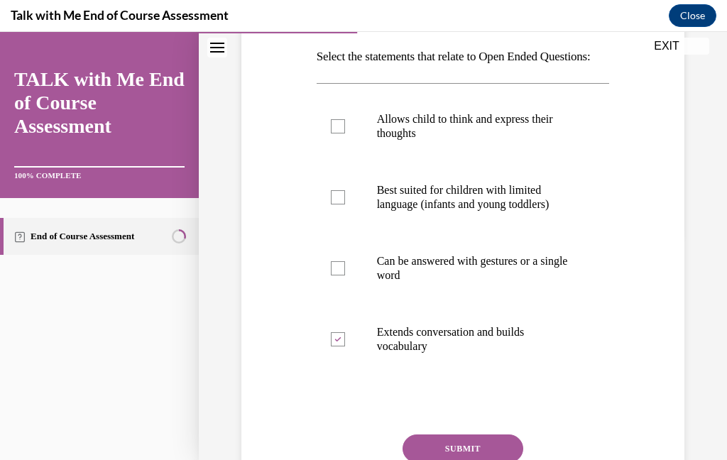
click at [345, 133] on input "Allows child to think and express their thoughts" at bounding box center [338, 126] width 14 height 14
checkbox input "true"
click at [469, 459] on button "SUBMIT" at bounding box center [463, 448] width 121 height 28
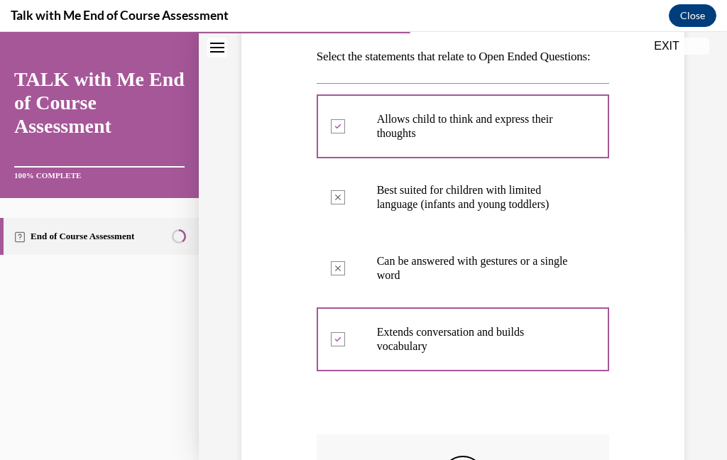
scroll to position [17, 0]
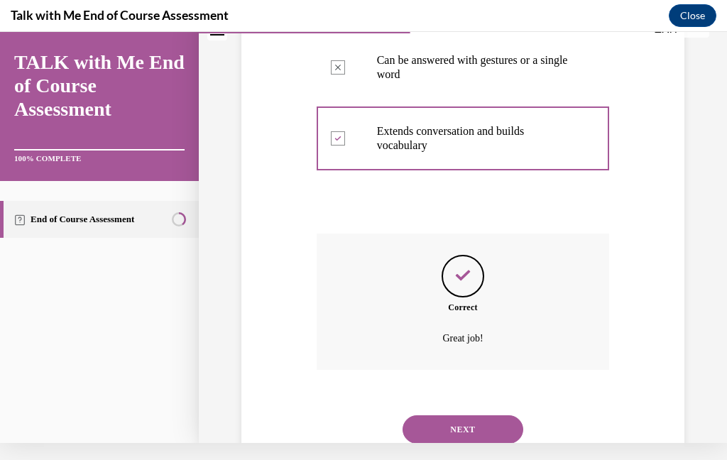
click at [478, 442] on button "NEXT" at bounding box center [463, 429] width 121 height 28
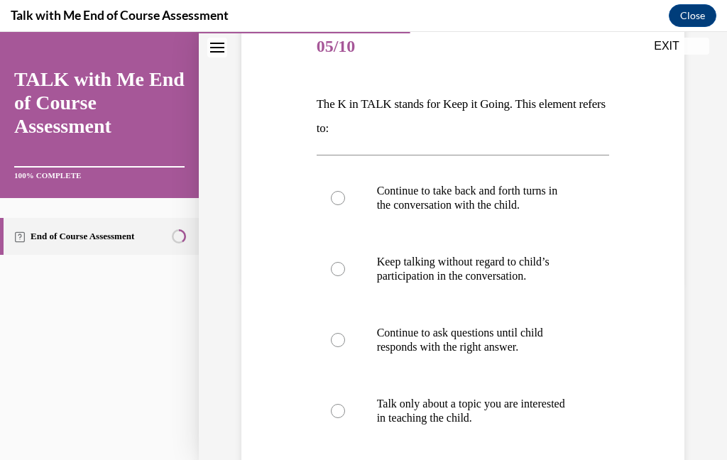
scroll to position [178, 0]
click at [530, 197] on p "Continue to take back and forth turns in the conversation with the child." at bounding box center [475, 198] width 197 height 28
click at [345, 197] on input "Continue to take back and forth turns in the conversation with the child." at bounding box center [338, 198] width 14 height 14
radio input "true"
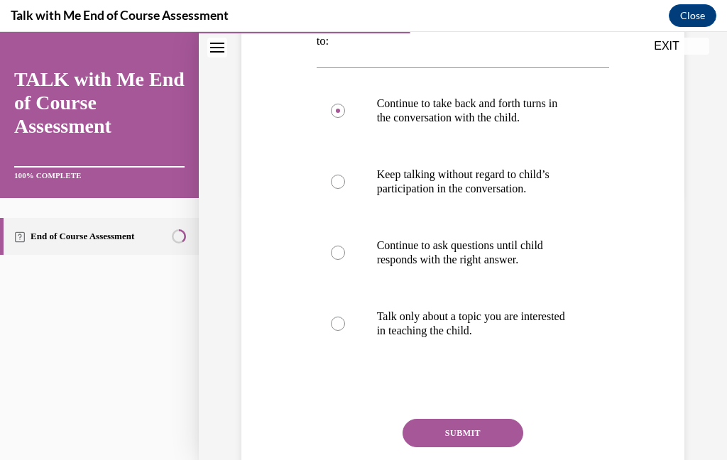
scroll to position [266, 0]
click at [477, 440] on button "SUBMIT" at bounding box center [463, 432] width 121 height 28
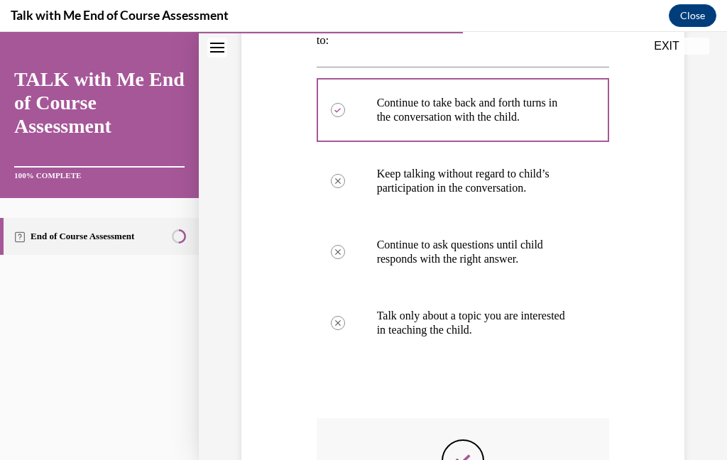
scroll to position [17, 0]
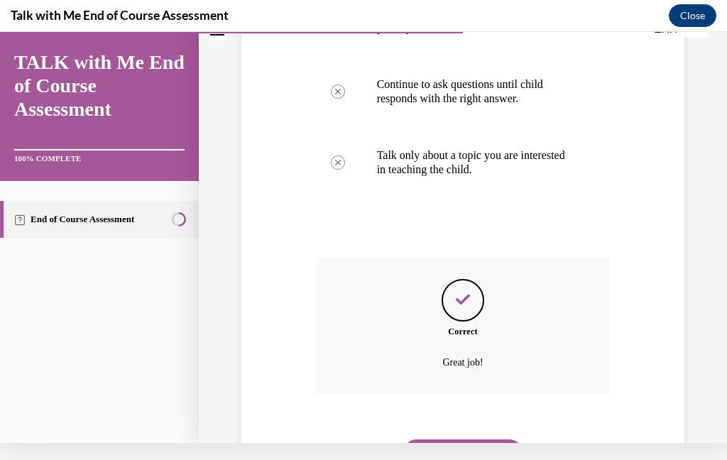
click at [478, 439] on button "NEXT" at bounding box center [463, 453] width 121 height 28
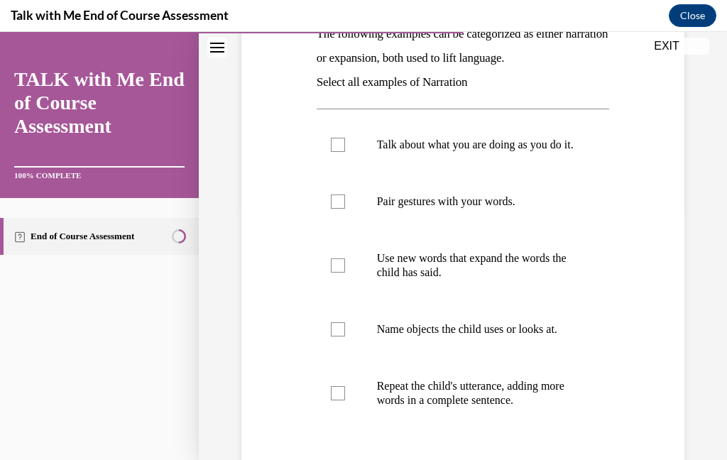
scroll to position [250, 0]
